Goal: Information Seeking & Learning: Check status

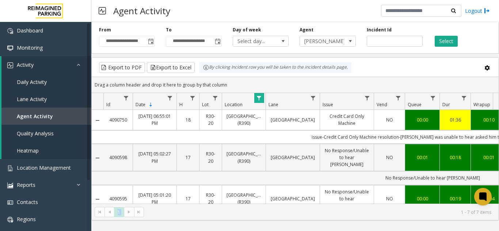
scroll to position [150, 0]
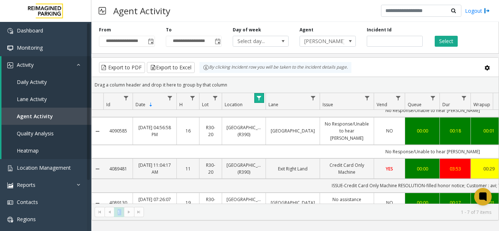
click at [263, 97] on link "Data table" at bounding box center [259, 98] width 10 height 10
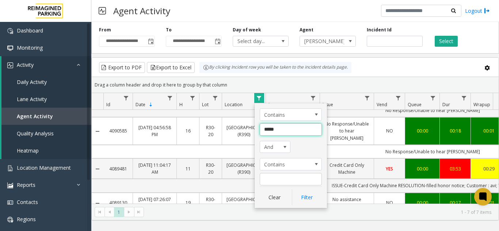
click at [284, 130] on input "*****" at bounding box center [291, 129] width 62 height 12
type input "*"
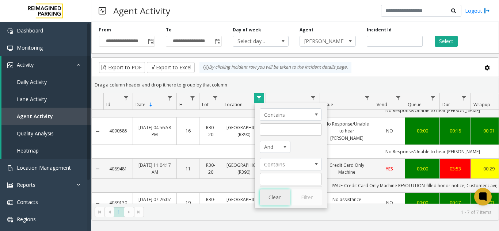
click at [277, 196] on button "Clear" at bounding box center [275, 198] width 30 height 16
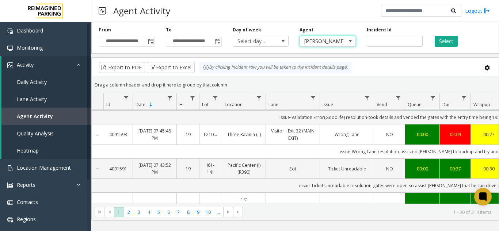
click at [324, 43] on span "[PERSON_NAME]" at bounding box center [322, 41] width 44 height 10
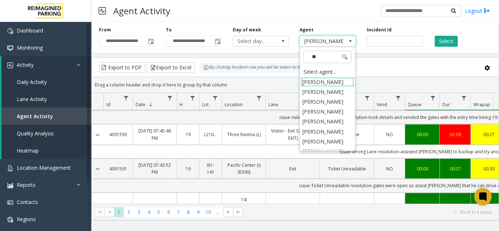
type input "*"
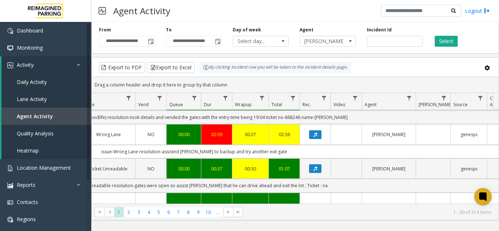
scroll to position [0, 243]
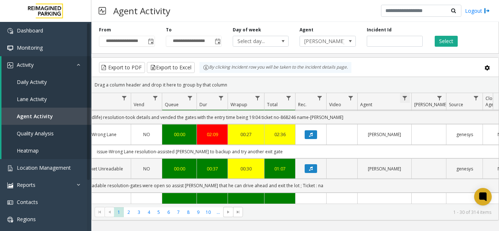
click at [405, 99] on span "Data table" at bounding box center [405, 98] width 6 height 6
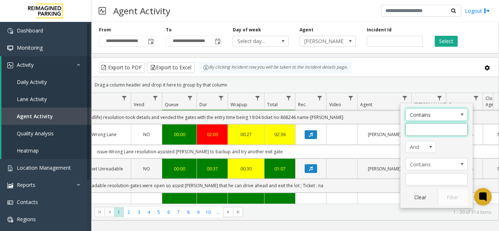
click at [413, 129] on input "Agent Filter" at bounding box center [436, 129] width 62 height 12
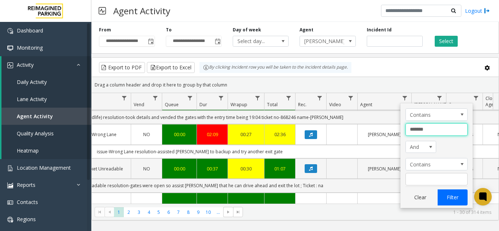
type input "*******"
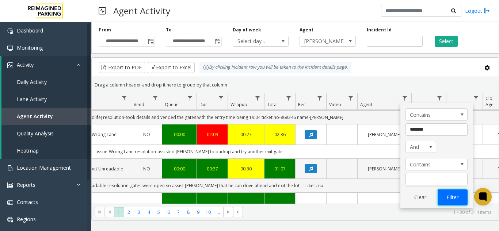
click at [451, 193] on button "Filter" at bounding box center [453, 198] width 30 height 16
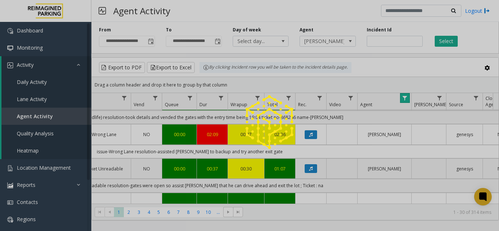
scroll to position [0, 243]
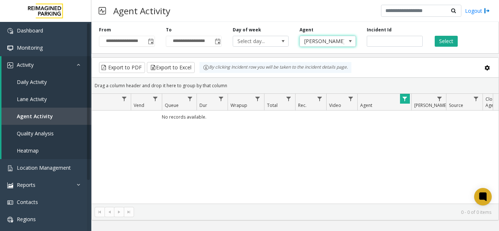
click at [355, 46] on span at bounding box center [350, 41] width 10 height 10
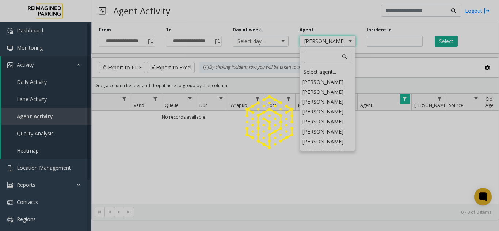
scroll to position [3490, 0]
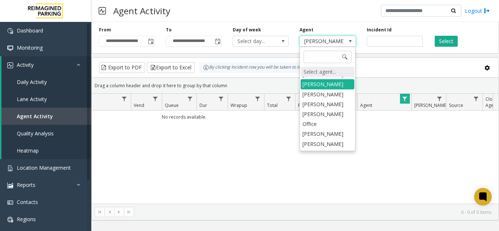
click at [308, 73] on div "Select agent..." at bounding box center [328, 72] width 54 height 10
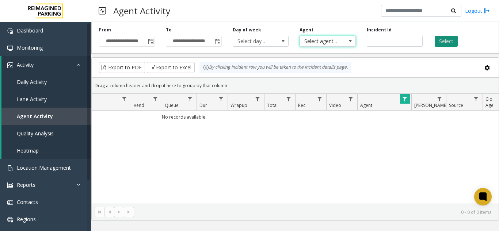
click at [440, 38] on button "Select" at bounding box center [446, 41] width 23 height 11
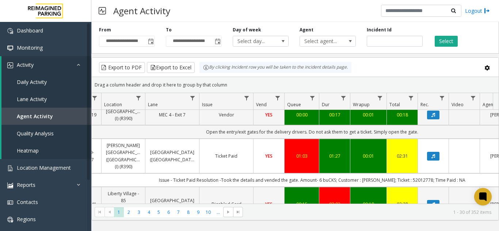
scroll to position [292, 121]
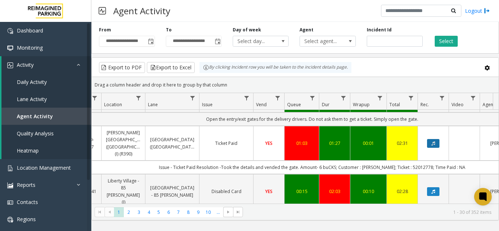
click at [435, 141] on icon "Data table" at bounding box center [433, 143] width 4 height 4
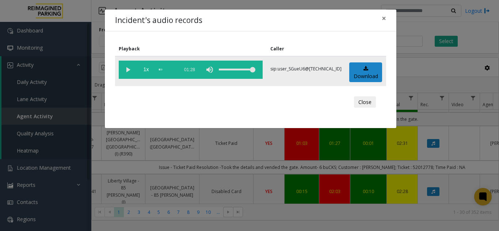
click at [128, 68] on vg-play-pause at bounding box center [128, 70] width 18 height 18
click at [384, 18] on span "×" at bounding box center [384, 18] width 4 height 10
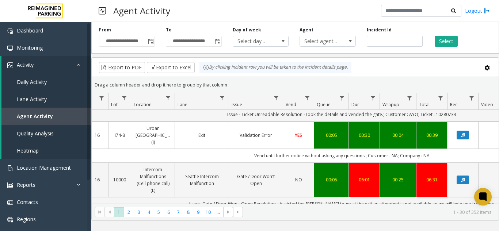
scroll to position [913, 91]
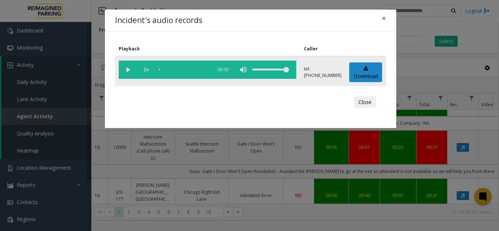
click at [126, 68] on vg-play-pause at bounding box center [128, 70] width 18 height 18
click at [381, 15] on button "×" at bounding box center [384, 18] width 15 height 18
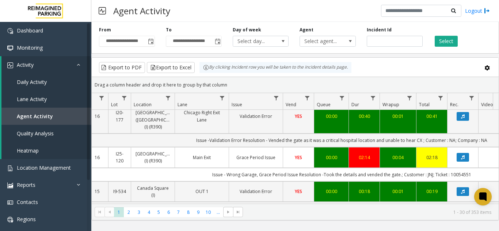
scroll to position [1028, 91]
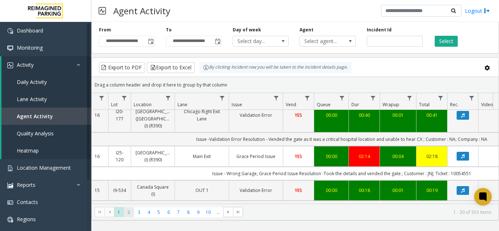
click at [130, 212] on span "2" at bounding box center [129, 212] width 10 height 10
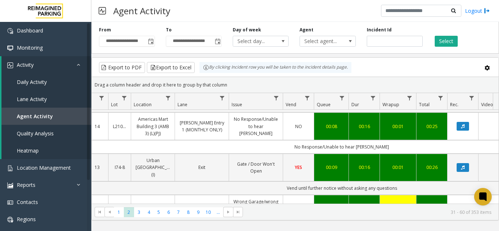
scroll to position [1035, 91]
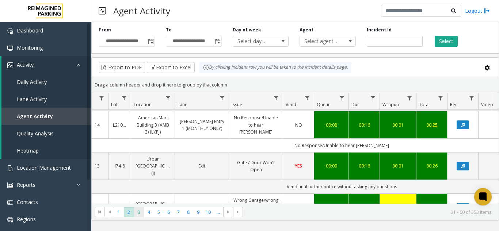
click at [139, 211] on span "3" at bounding box center [139, 212] width 10 height 10
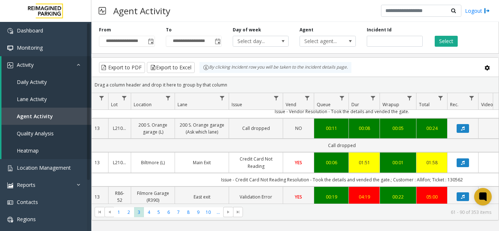
scroll to position [219, 91]
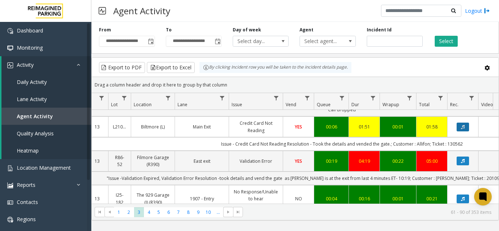
click at [462, 129] on icon "Data table" at bounding box center [463, 127] width 4 height 4
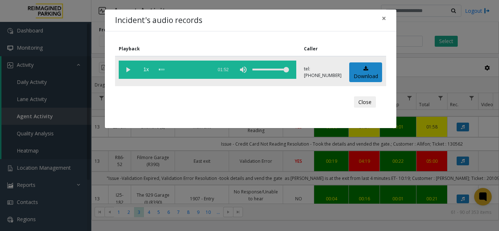
click at [126, 73] on vg-play-pause at bounding box center [128, 70] width 18 height 18
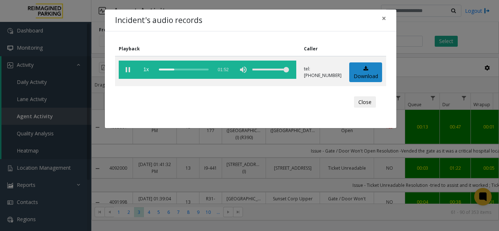
scroll to position [219, 91]
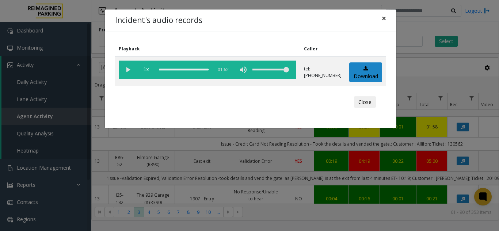
click at [383, 15] on span "×" at bounding box center [384, 18] width 4 height 10
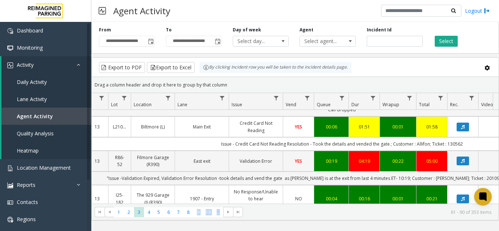
drag, startPoint x: 242, startPoint y: 206, endPoint x: 186, endPoint y: 207, distance: 56.3
click at [186, 207] on kendo-pager "* * * * * * * * * ** *** 1 2 3 4 5 6 7 8 9 10 ... 61 - 90 of 353 items" at bounding box center [295, 212] width 407 height 16
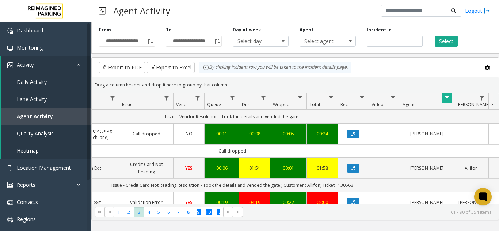
scroll to position [0, 211]
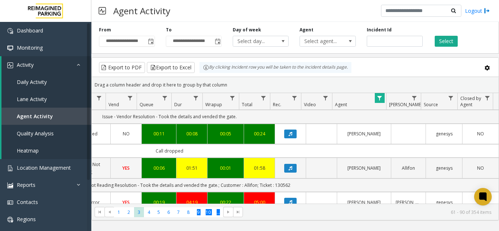
click at [380, 101] on span "Data table" at bounding box center [380, 98] width 6 height 6
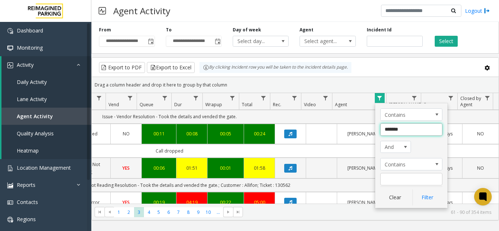
click at [400, 130] on input "*******" at bounding box center [411, 129] width 62 height 12
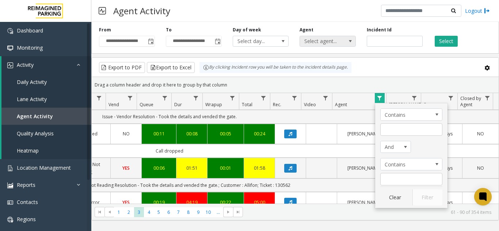
click at [343, 42] on span "Select agent..." at bounding box center [322, 41] width 44 height 10
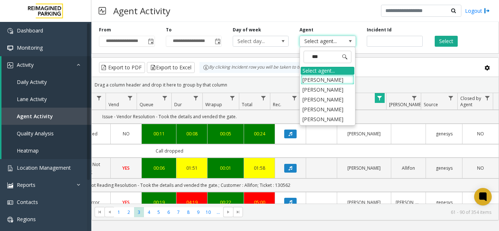
type input "****"
click at [331, 81] on li "[PERSON_NAME]" at bounding box center [328, 80] width 54 height 10
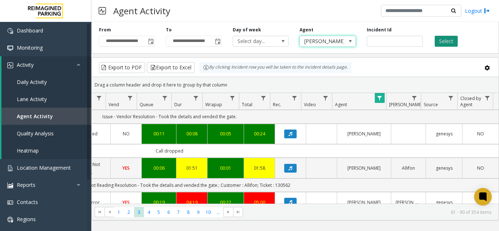
click at [452, 42] on button "Select" at bounding box center [446, 41] width 23 height 11
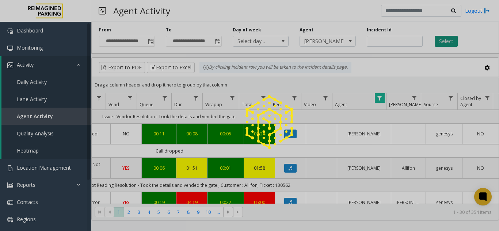
scroll to position [0, 268]
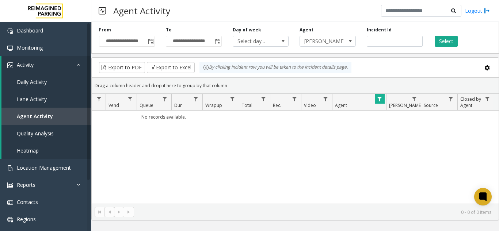
click at [385, 96] on th "Agent" at bounding box center [359, 102] width 54 height 17
click at [380, 100] on span "Data table" at bounding box center [380, 99] width 6 height 6
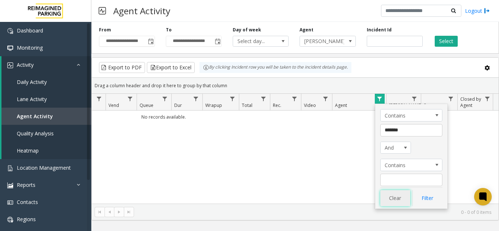
click at [396, 202] on button "Clear" at bounding box center [395, 198] width 30 height 16
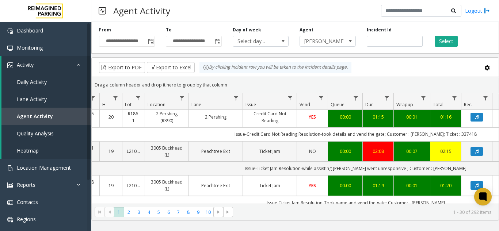
scroll to position [256, 77]
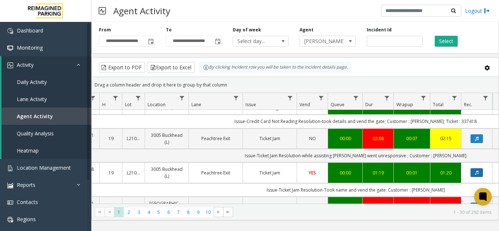
click at [476, 171] on icon "Data table" at bounding box center [477, 173] width 4 height 4
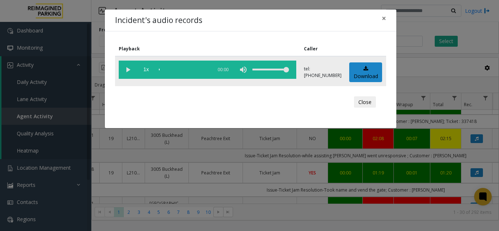
click at [126, 70] on vg-play-pause at bounding box center [128, 70] width 18 height 18
click at [160, 70] on div "scrub bar" at bounding box center [184, 70] width 50 height 18
click at [384, 19] on span "×" at bounding box center [384, 18] width 4 height 10
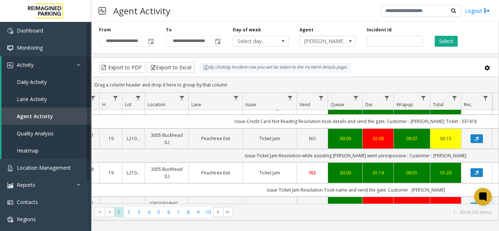
click at [238, 204] on kendo-pager "* * * * * * * * * ** 1 2 3 4 5 6 7 8 9 10 1 - 30 of 292 items" at bounding box center [295, 212] width 407 height 16
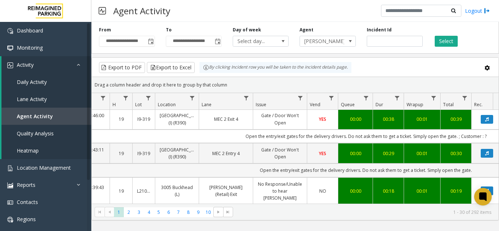
scroll to position [365, 67]
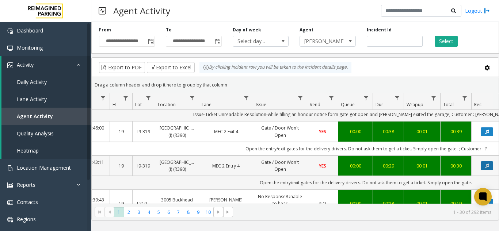
click at [486, 164] on icon "Data table" at bounding box center [487, 166] width 4 height 4
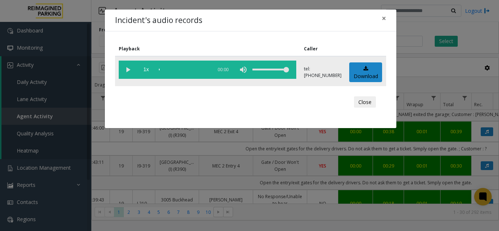
click at [125, 71] on vg-play-pause at bounding box center [128, 70] width 18 height 18
drag, startPoint x: 385, startPoint y: 16, endPoint x: 394, endPoint y: 16, distance: 9.5
click at [385, 16] on span "×" at bounding box center [384, 18] width 4 height 10
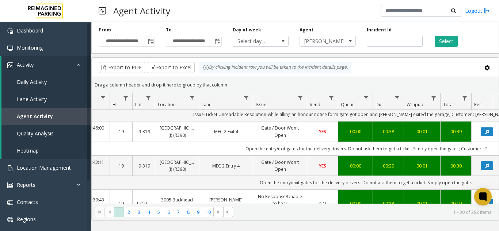
scroll to position [0, 0]
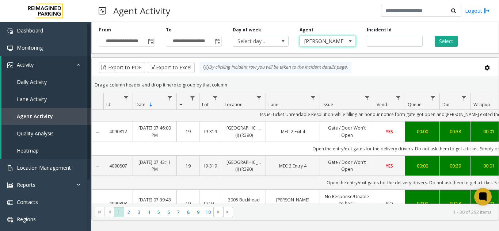
click at [315, 41] on span "[PERSON_NAME]" at bounding box center [322, 41] width 44 height 10
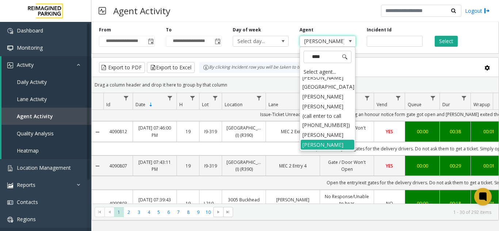
scroll to position [13, 0]
type input "*****"
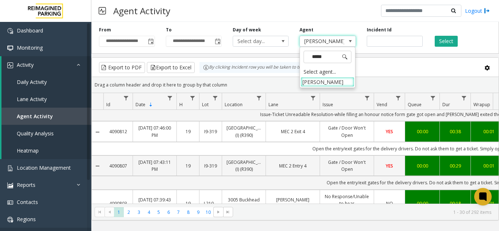
scroll to position [0, 0]
drag, startPoint x: 345, startPoint y: 82, endPoint x: 341, endPoint y: 81, distance: 4.0
click at [343, 82] on li "[PERSON_NAME]" at bounding box center [328, 82] width 54 height 10
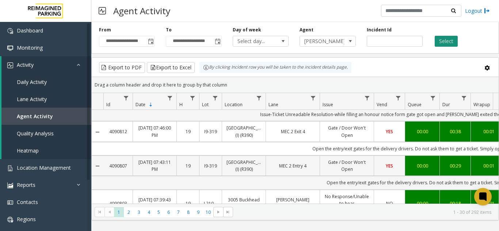
click at [445, 38] on button "Select" at bounding box center [446, 41] width 23 height 11
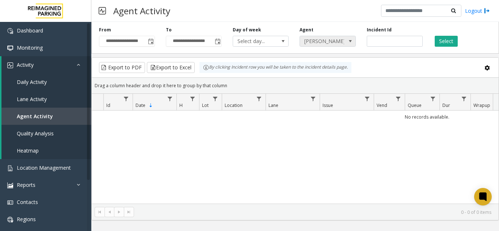
click at [335, 39] on span "[PERSON_NAME]" at bounding box center [322, 41] width 44 height 10
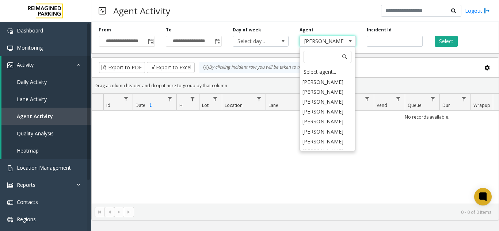
scroll to position [3413, 0]
click at [316, 61] on input at bounding box center [328, 57] width 48 height 12
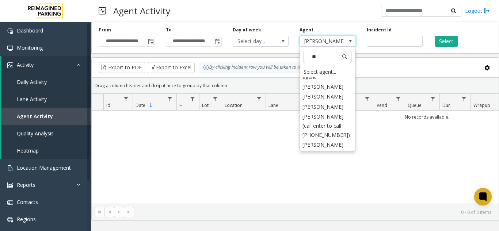
scroll to position [0, 0]
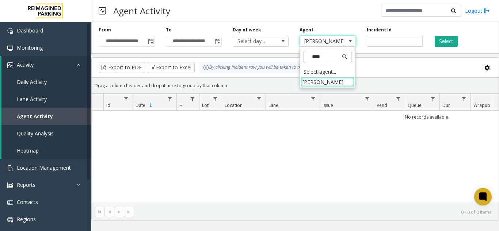
type input "*****"
click at [329, 85] on li "[PERSON_NAME]" at bounding box center [328, 82] width 54 height 10
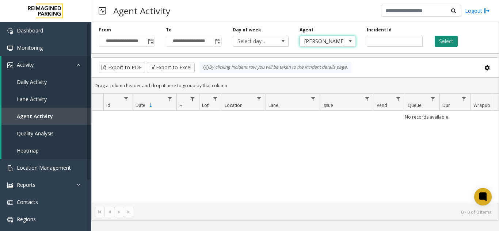
click at [443, 42] on button "Select" at bounding box center [446, 41] width 23 height 11
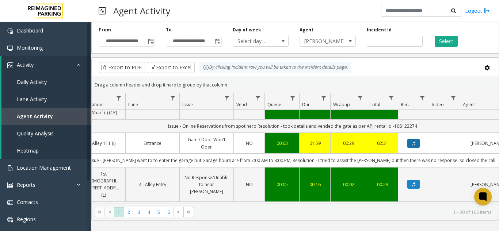
click at [415, 139] on button "Data table" at bounding box center [413, 143] width 12 height 9
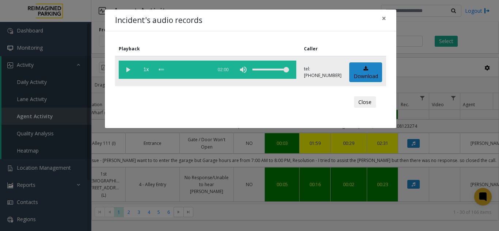
click at [130, 72] on vg-play-pause at bounding box center [128, 70] width 18 height 18
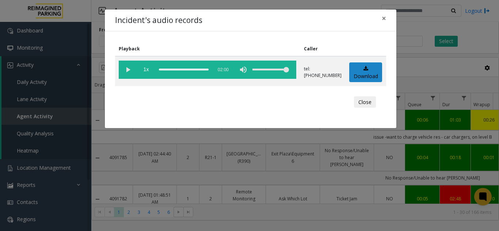
scroll to position [292, 140]
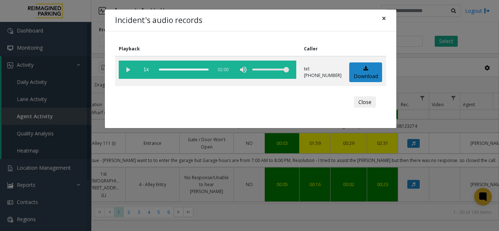
click at [384, 16] on span "×" at bounding box center [384, 18] width 4 height 10
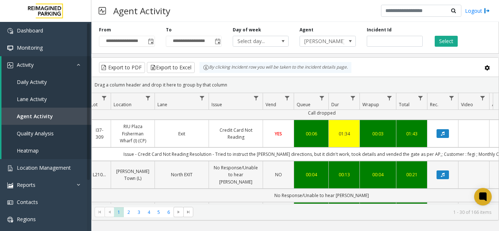
scroll to position [584, 111]
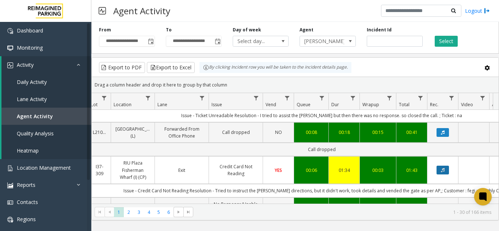
click at [447, 166] on button "Data table" at bounding box center [443, 170] width 12 height 9
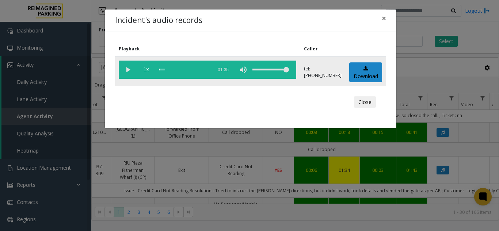
click at [130, 68] on vg-play-pause at bounding box center [128, 70] width 18 height 18
click at [382, 18] on span "×" at bounding box center [384, 18] width 4 height 10
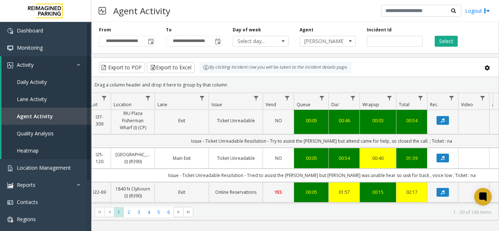
scroll to position [877, 111]
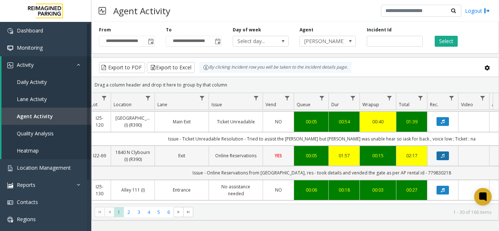
click at [443, 154] on icon "Data table" at bounding box center [443, 156] width 4 height 4
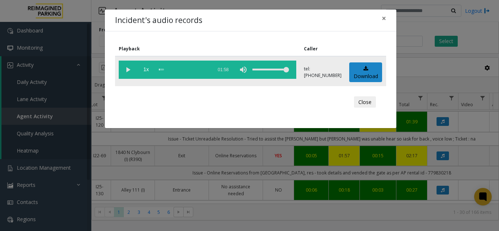
click at [126, 69] on vg-play-pause at bounding box center [128, 70] width 18 height 18
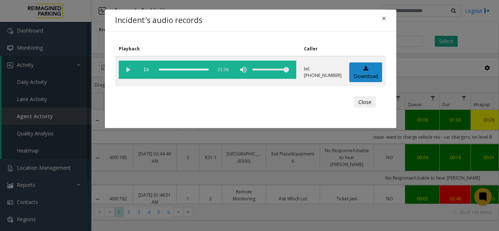
scroll to position [877, 111]
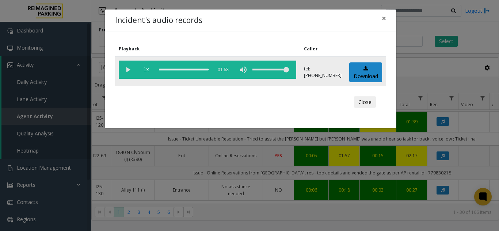
click at [178, 69] on div "scrub bar" at bounding box center [184, 70] width 50 height 18
click at [127, 68] on vg-play-pause at bounding box center [128, 70] width 18 height 18
click at [382, 17] on span "×" at bounding box center [384, 18] width 4 height 10
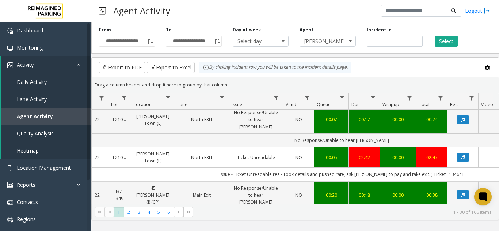
scroll to position [0, 148]
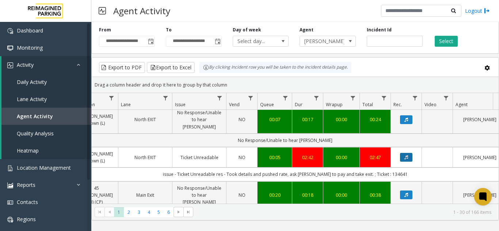
click at [405, 155] on icon "Data table" at bounding box center [406, 157] width 4 height 4
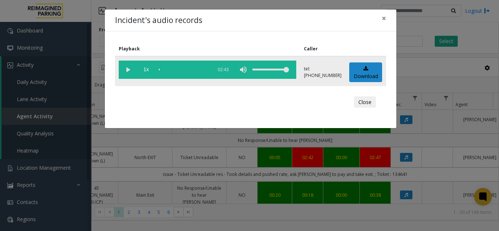
click at [126, 69] on vg-play-pause at bounding box center [128, 70] width 18 height 18
click at [385, 20] on span "×" at bounding box center [384, 18] width 4 height 10
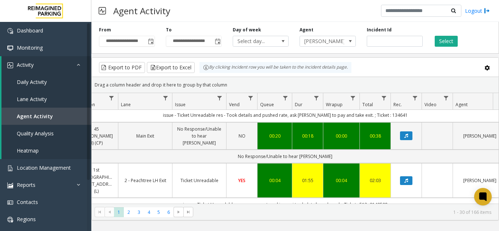
scroll to position [1056, 148]
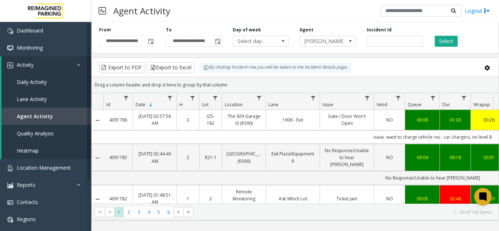
scroll to position [1056, 148]
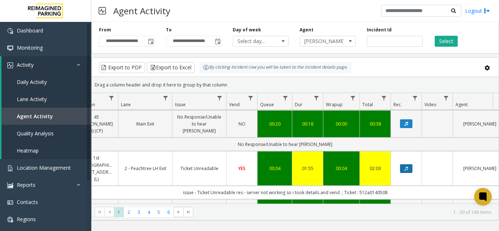
click at [403, 164] on button "Data table" at bounding box center [406, 168] width 12 height 9
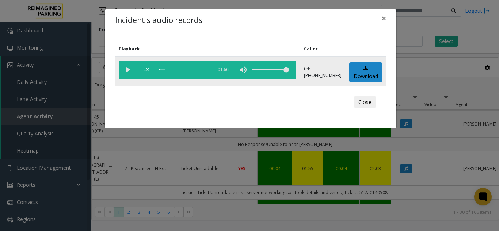
click at [129, 69] on vg-play-pause at bounding box center [128, 70] width 18 height 18
click at [384, 16] on span "×" at bounding box center [384, 18] width 4 height 10
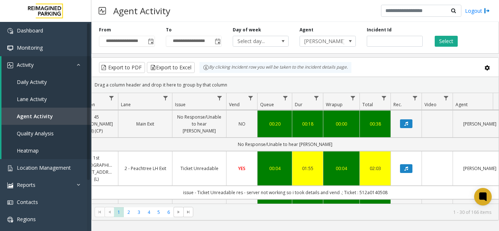
scroll to position [0, 0]
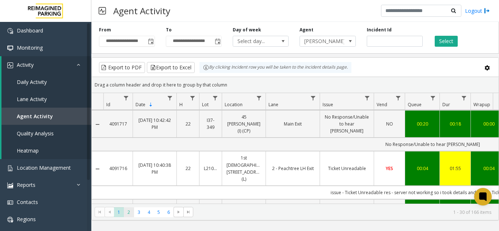
click at [128, 211] on span "2" at bounding box center [129, 212] width 10 height 10
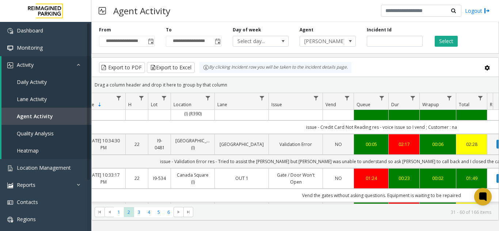
scroll to position [37, 51]
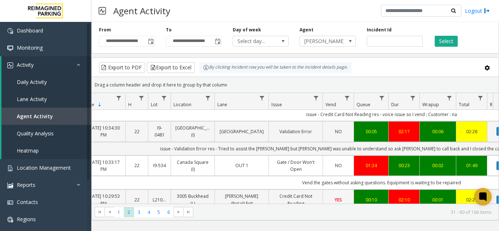
drag, startPoint x: 321, startPoint y: 205, endPoint x: 355, endPoint y: 207, distance: 34.4
click at [355, 207] on kendo-pager "* * * * * * 1 2 3 4 5 6 31 - 60 of 166 items" at bounding box center [295, 212] width 407 height 16
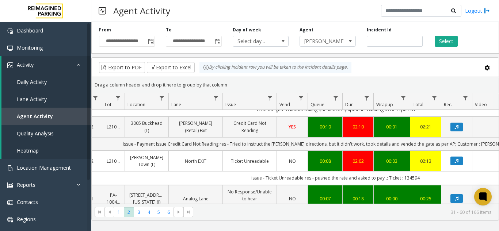
scroll to position [0, 0]
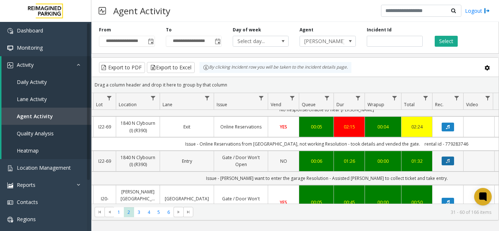
click at [449, 160] on button "Data table" at bounding box center [448, 161] width 12 height 9
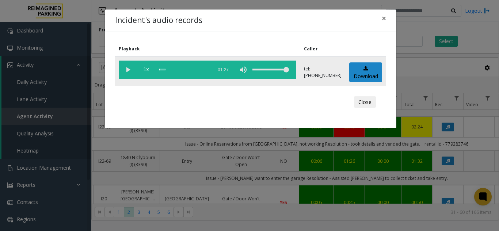
click at [130, 69] on vg-play-pause at bounding box center [128, 70] width 18 height 18
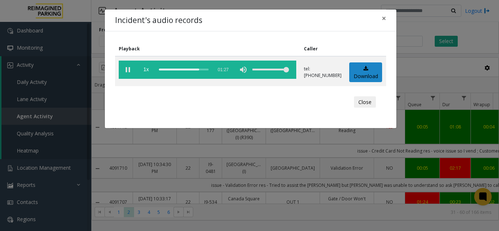
scroll to position [219, 106]
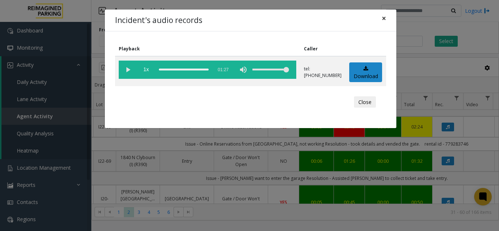
drag, startPoint x: 384, startPoint y: 18, endPoint x: 380, endPoint y: 16, distance: 4.3
click at [384, 18] on span "×" at bounding box center [384, 18] width 4 height 10
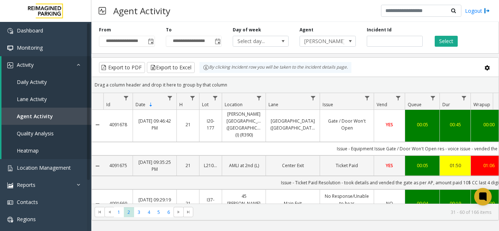
scroll to position [329, 0]
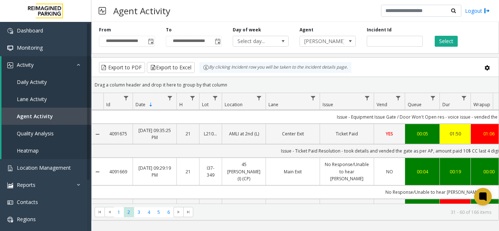
drag, startPoint x: 287, startPoint y: 204, endPoint x: 318, endPoint y: 206, distance: 30.8
click at [318, 206] on kendo-pager "* * * * * * 1 2 3 4 5 6 31 - 60 of 166 items" at bounding box center [295, 212] width 407 height 16
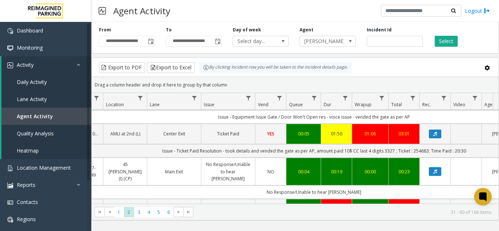
scroll to position [0, 0]
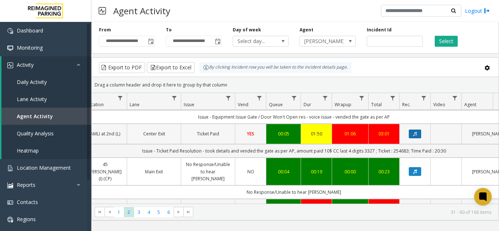
click at [415, 132] on icon "Data table" at bounding box center [415, 134] width 4 height 4
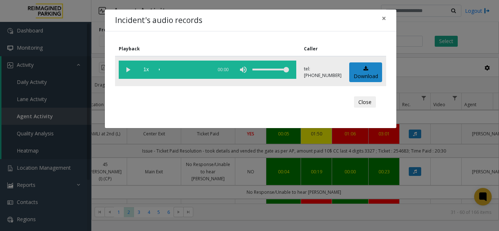
click at [123, 67] on vg-play-pause at bounding box center [128, 70] width 18 height 18
click at [383, 18] on span "×" at bounding box center [384, 18] width 4 height 10
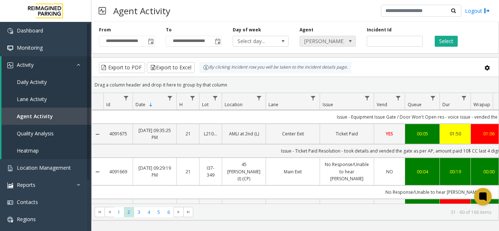
click at [336, 43] on span "[PERSON_NAME]" at bounding box center [322, 41] width 44 height 10
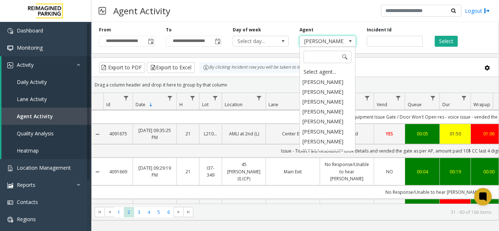
scroll to position [3647, 0]
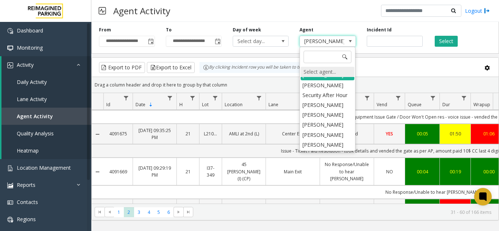
click at [316, 72] on div "Select agent..." at bounding box center [328, 72] width 54 height 10
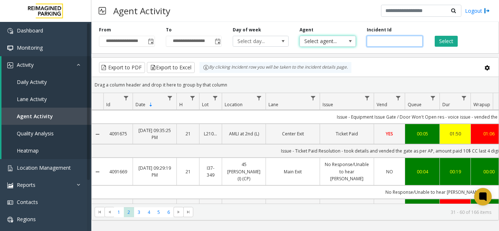
click at [376, 43] on input "number" at bounding box center [395, 41] width 56 height 11
paste input "*******"
click at [370, 41] on input "number" at bounding box center [395, 41] width 56 height 11
type input "*******"
click at [445, 39] on button "Select" at bounding box center [446, 41] width 23 height 11
